Goal: Information Seeking & Learning: Learn about a topic

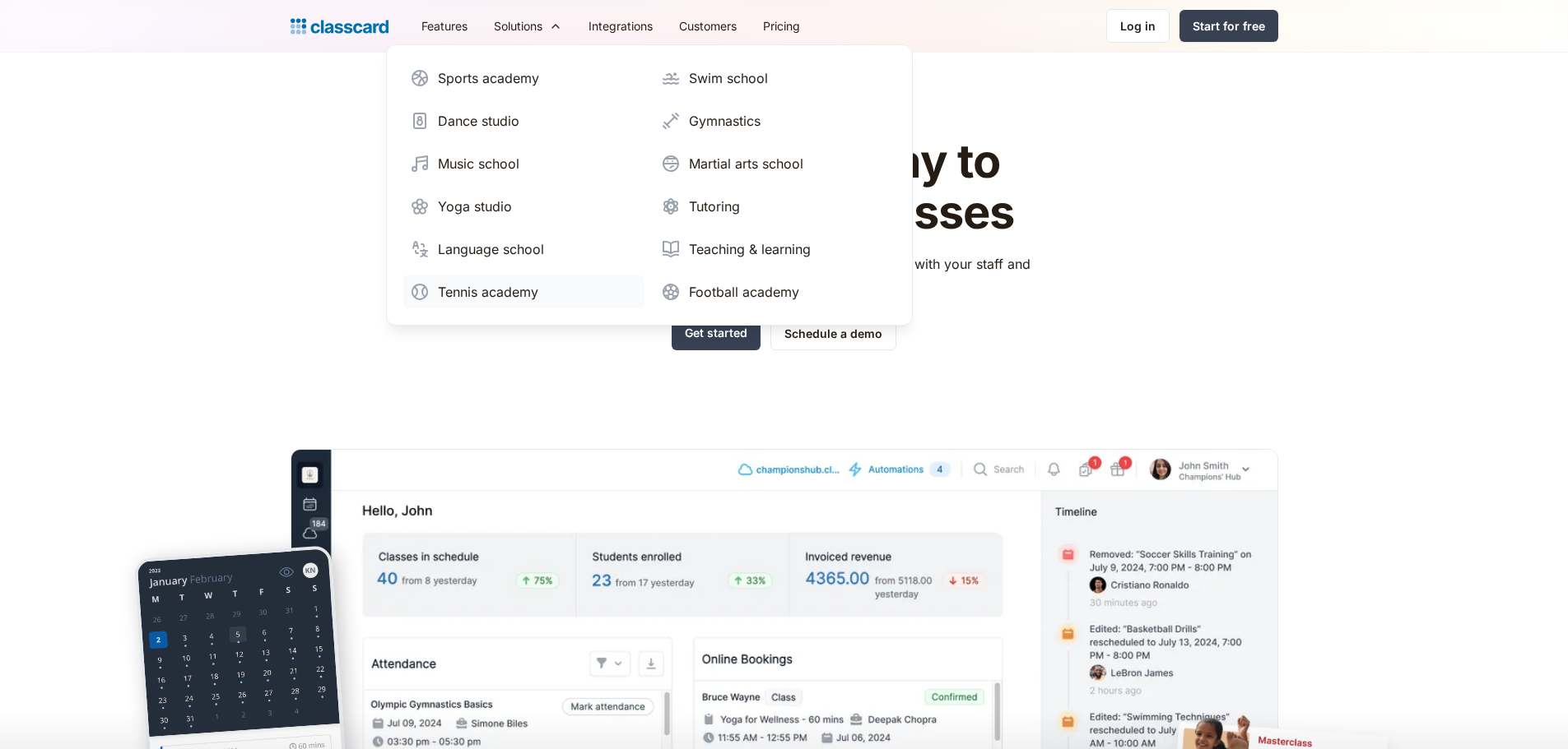
click at [520, 300] on div "Tennis academy" at bounding box center [487, 292] width 100 height 20
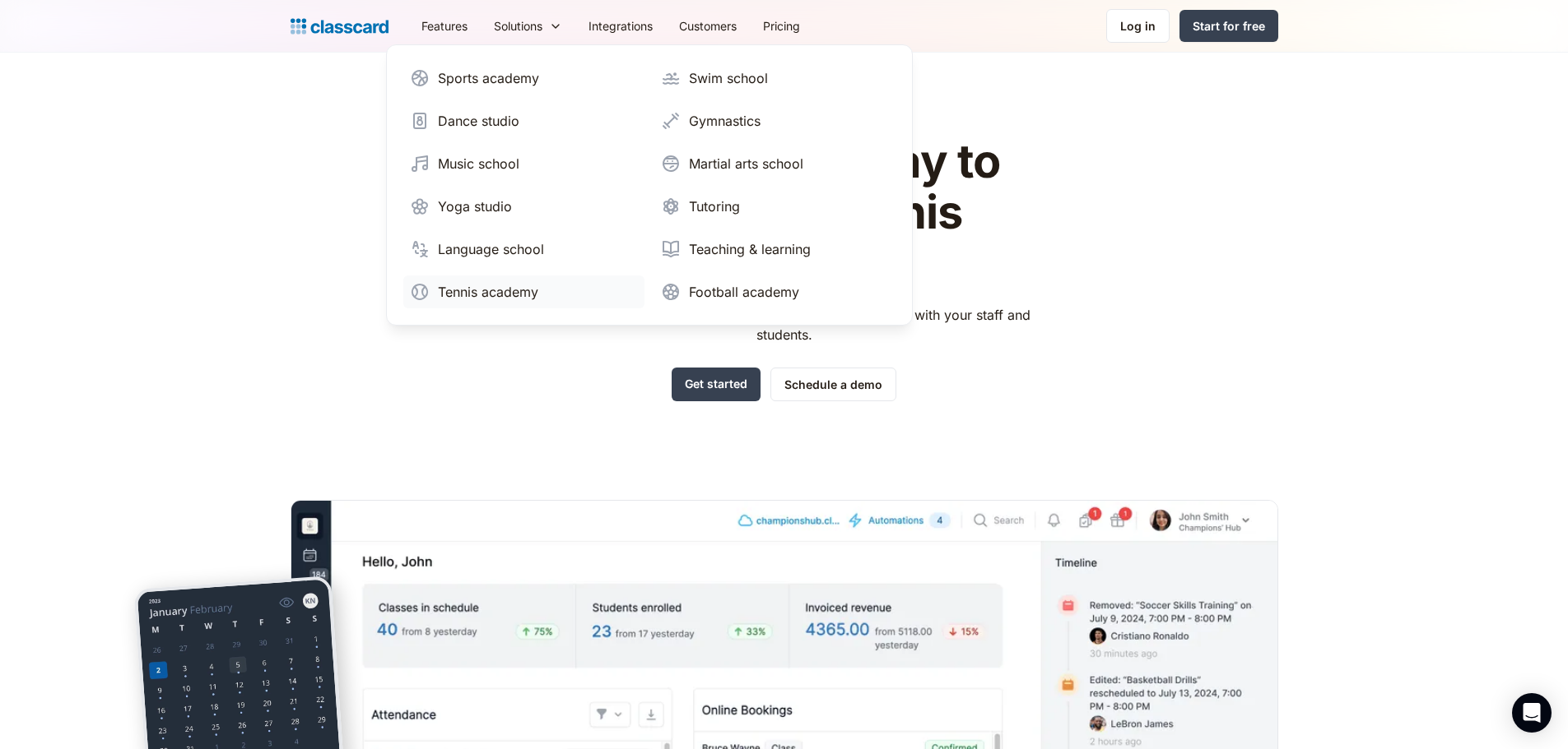
click at [471, 291] on div "Tennis academy" at bounding box center [487, 292] width 100 height 20
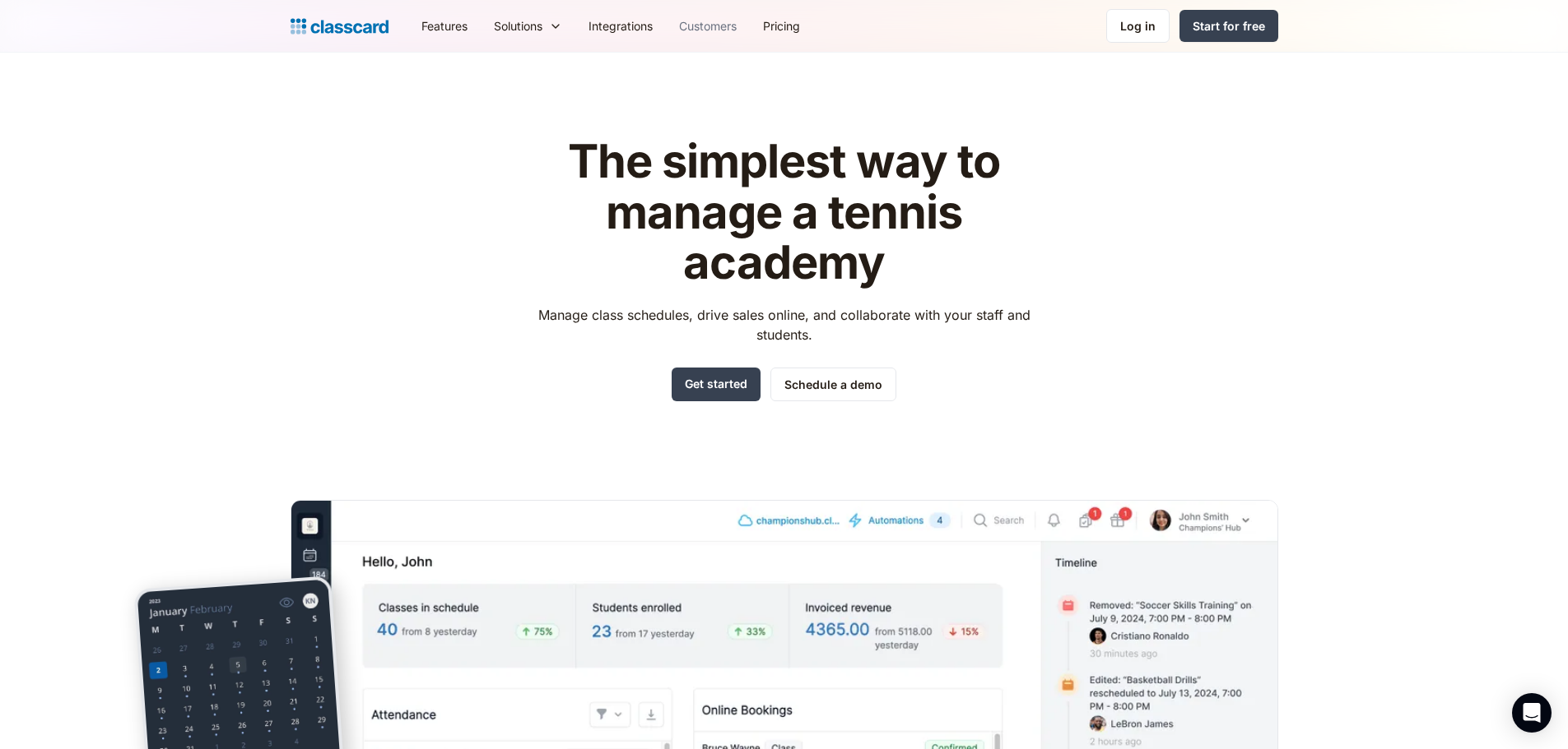
click at [701, 27] on link "Customers" at bounding box center [708, 25] width 84 height 37
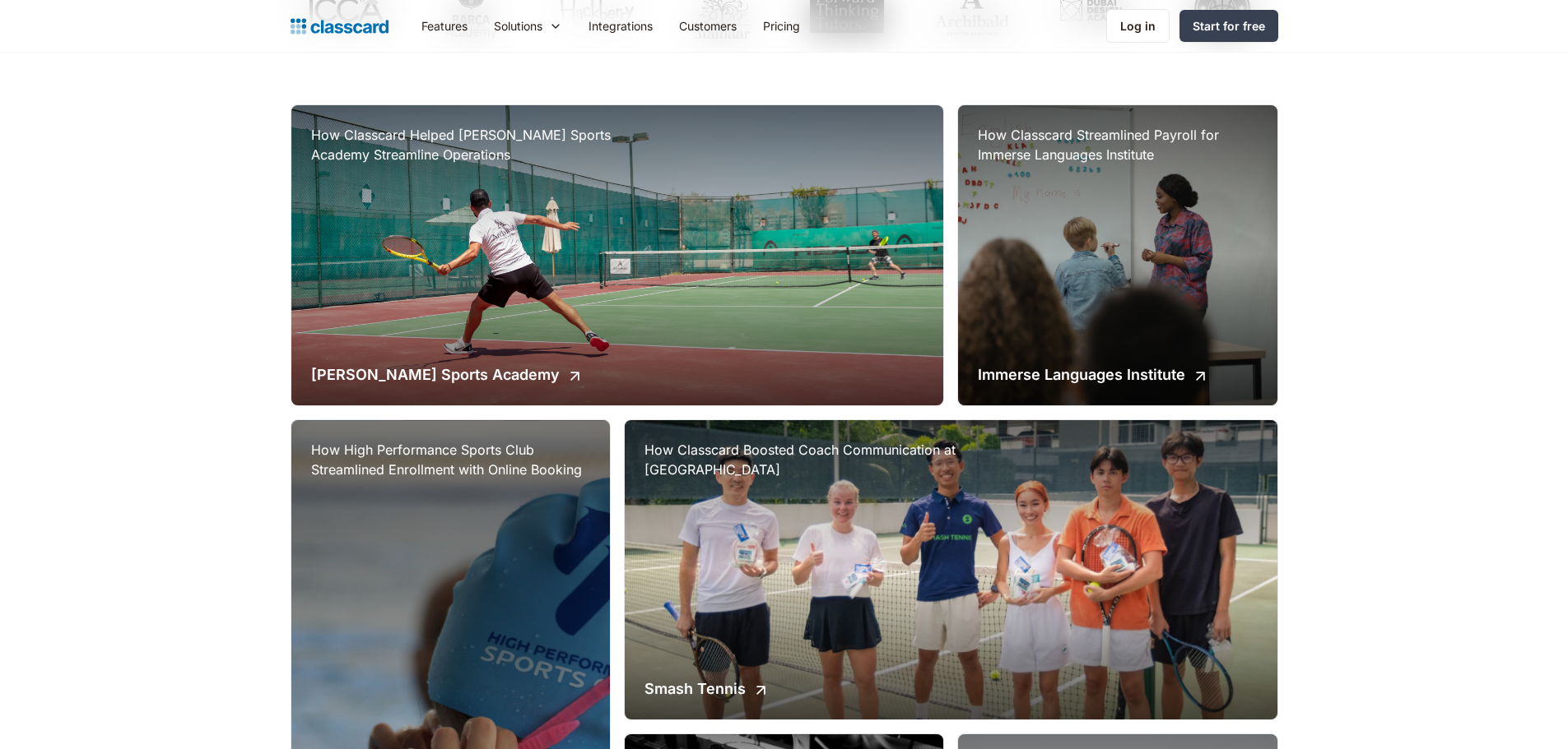
scroll to position [412, 0]
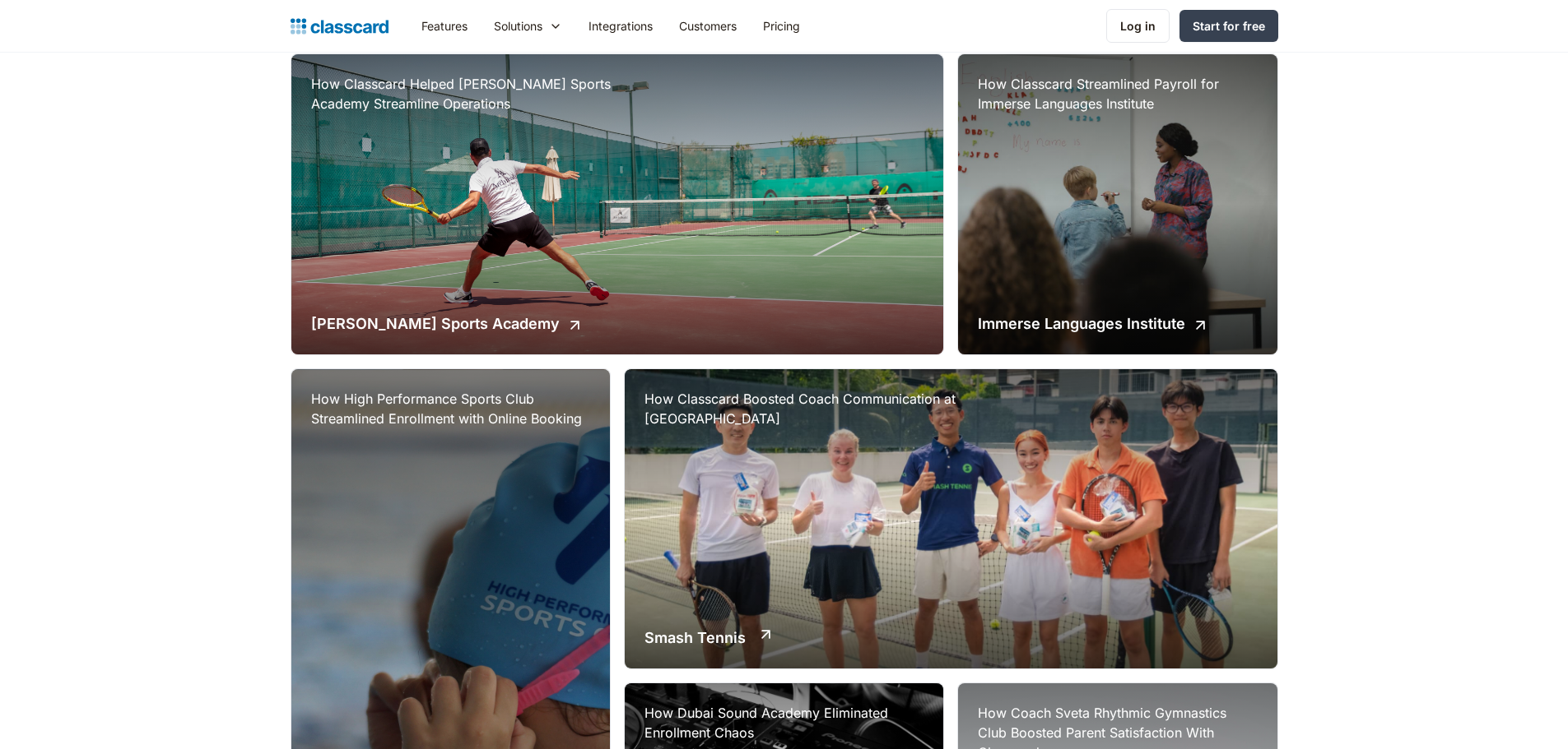
click at [750, 531] on div "How Classcard Boosted Coach Communication at Smash Tennis Academy Smash Tennis" at bounding box center [950, 518] width 652 height 300
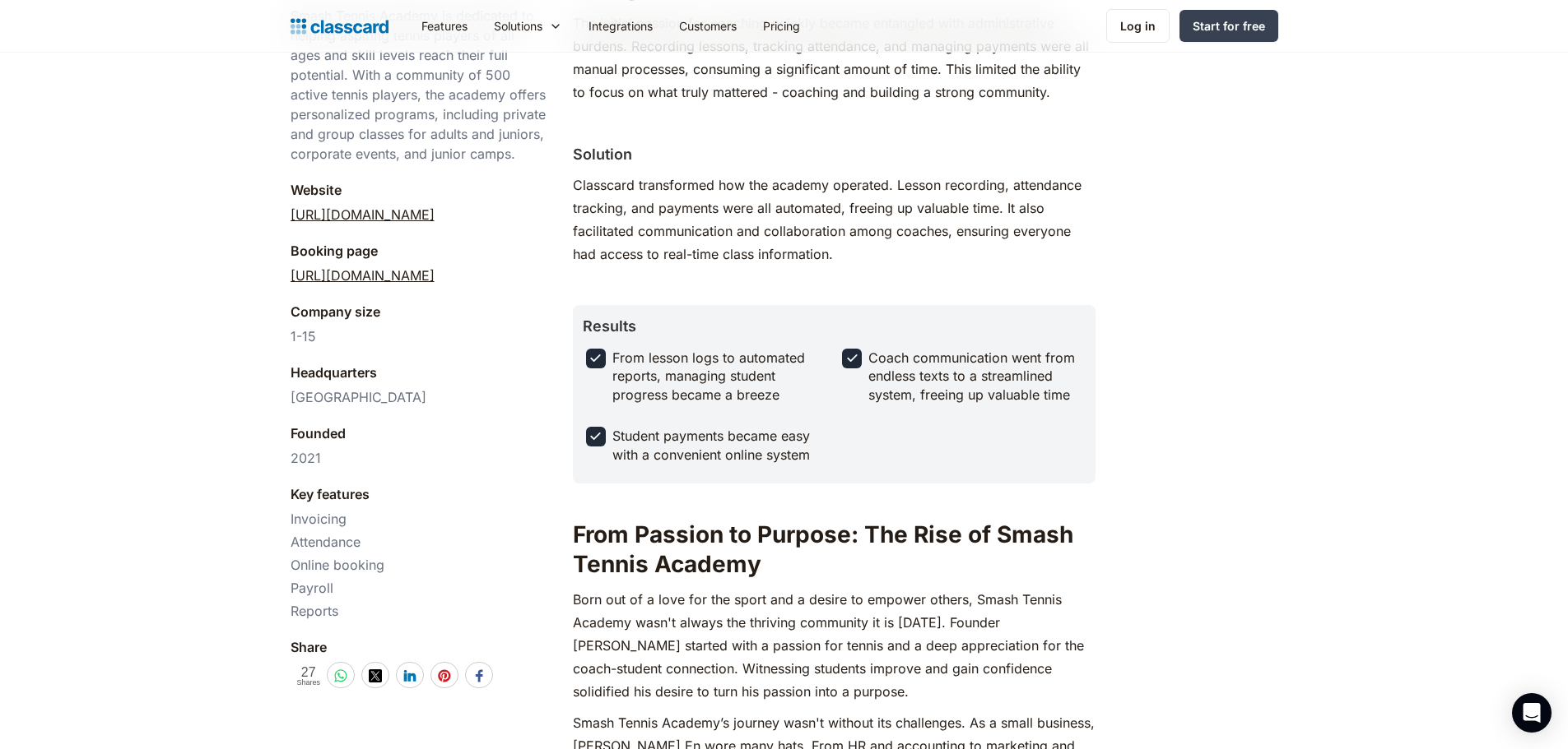
scroll to position [494, 0]
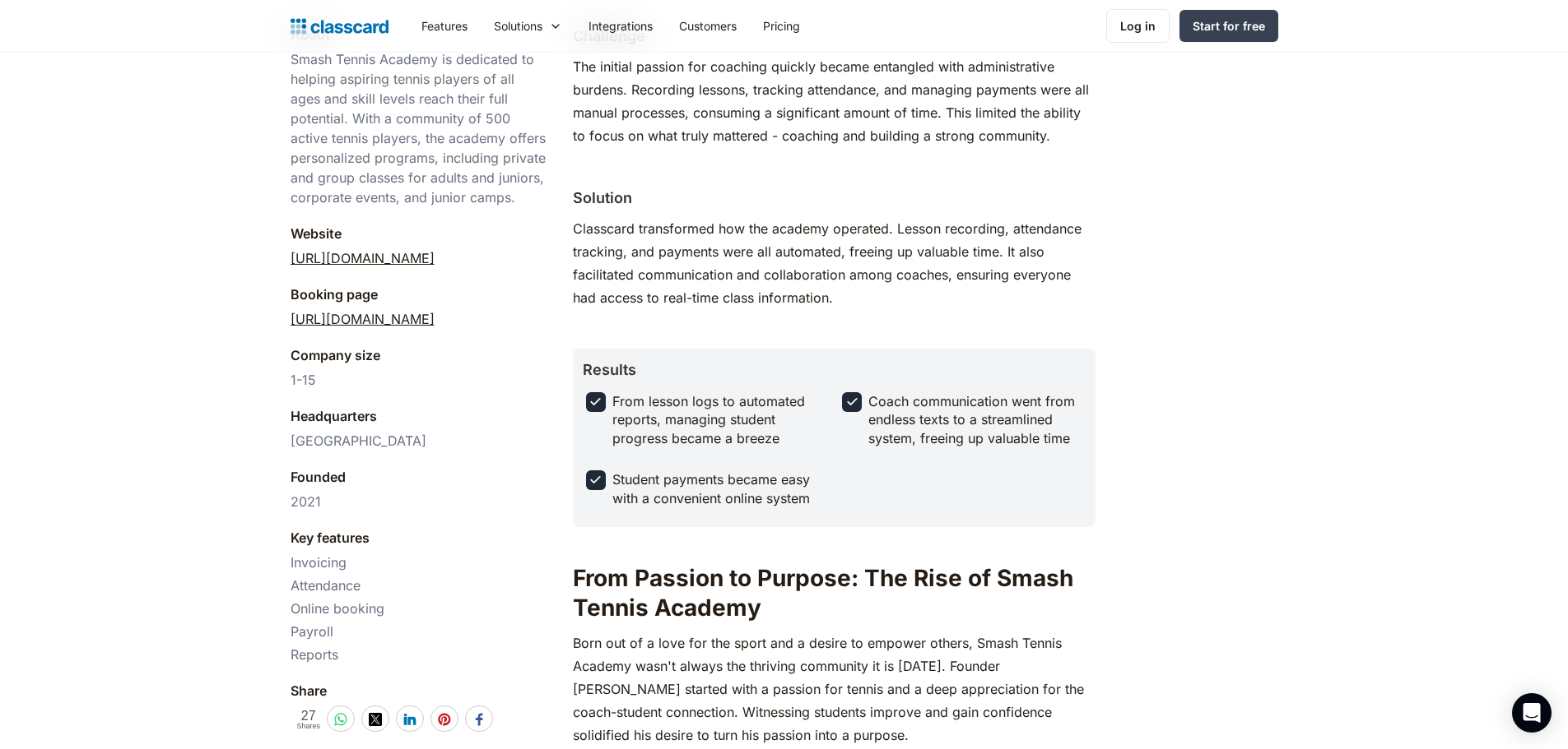
click at [407, 256] on link "[URL][DOMAIN_NAME]" at bounding box center [363, 258] width 145 height 20
